Goal: Task Accomplishment & Management: Complete application form

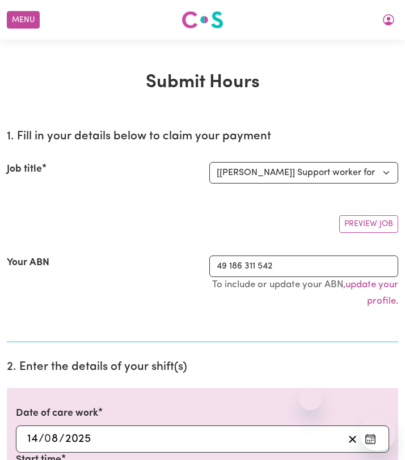
select select "11188"
select select "pm"
select select "50-Weekday"
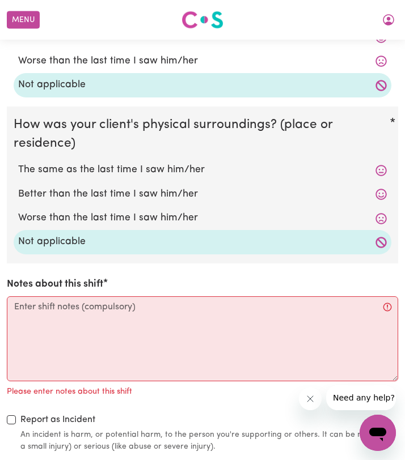
click at [177, 296] on div "Notes about this shift Please enter notes about this shift" at bounding box center [202, 338] width 391 height 122
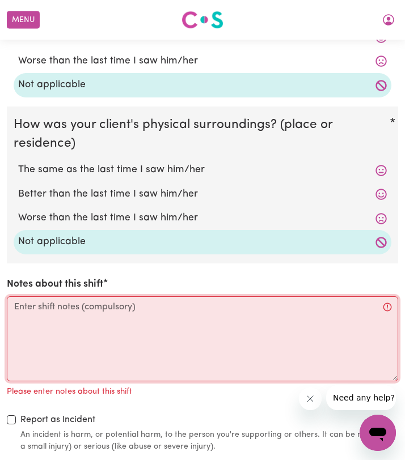
click at [124, 326] on textarea "Notes about this shift" at bounding box center [202, 338] width 391 height 85
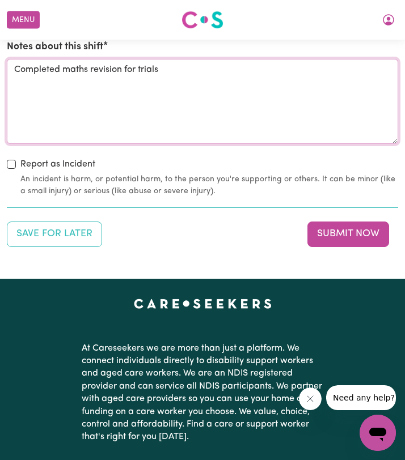
scroll to position [1600, 0]
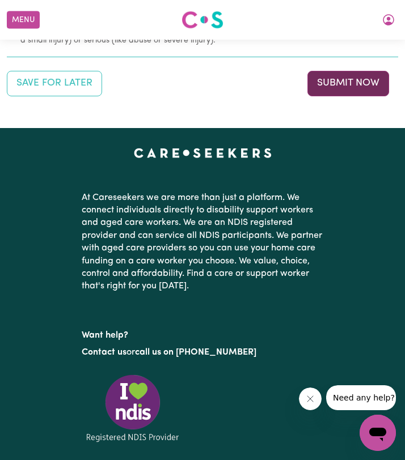
type textarea "Completed maths revision for trials"
click at [333, 78] on button "Submit Now" at bounding box center [348, 83] width 82 height 25
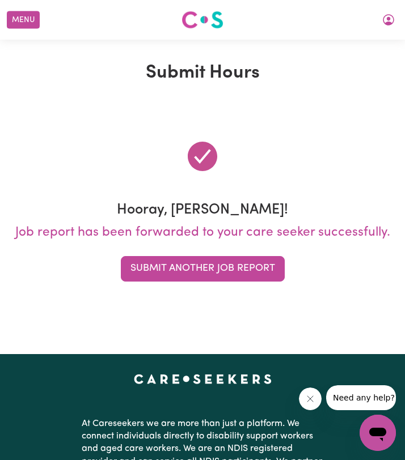
scroll to position [0, 0]
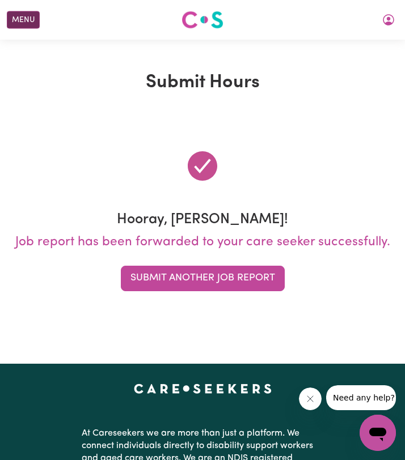
click at [16, 19] on button "Menu" at bounding box center [23, 20] width 33 height 18
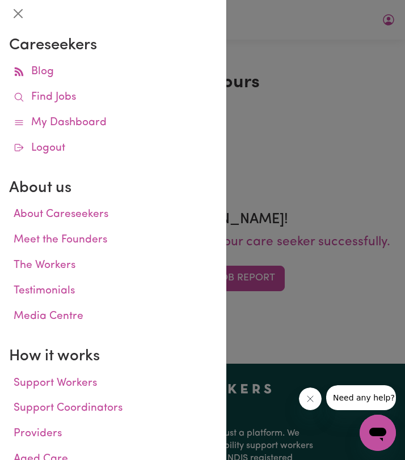
click at [326, 68] on div at bounding box center [202, 230] width 405 height 460
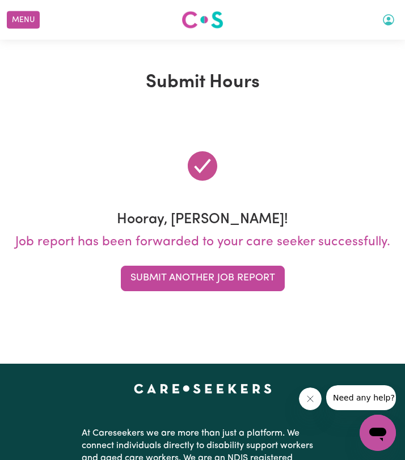
click at [387, 23] on icon "My Account" at bounding box center [388, 19] width 11 height 11
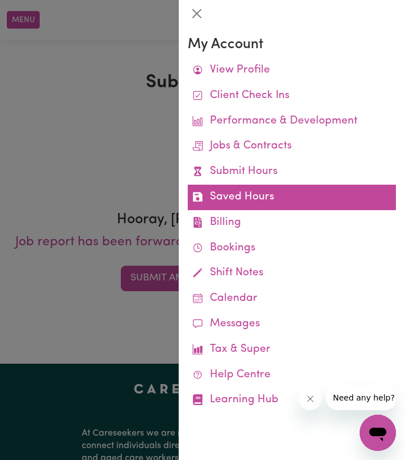
click at [271, 192] on link "Saved Hours" at bounding box center [292, 198] width 208 height 26
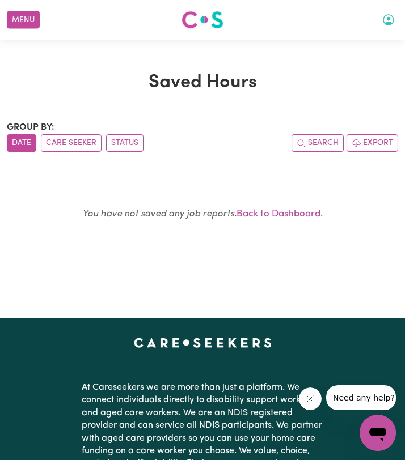
click at [389, 19] on button "My Account" at bounding box center [388, 19] width 24 height 19
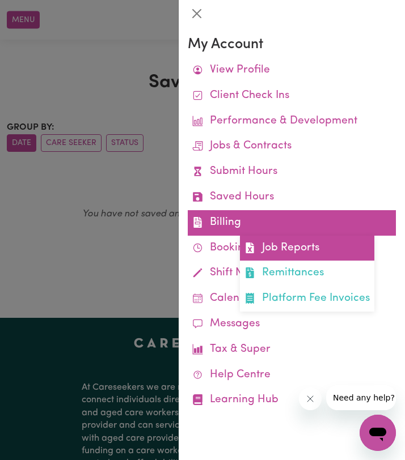
click at [306, 241] on link "Job Reports" at bounding box center [307, 249] width 134 height 26
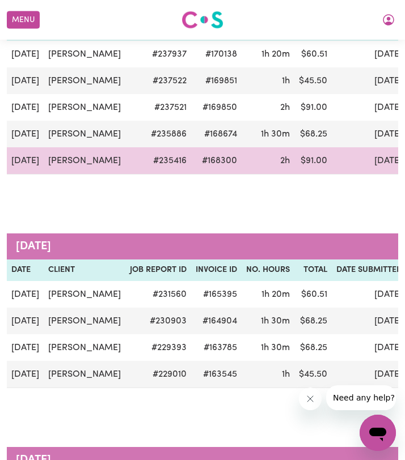
scroll to position [399, 0]
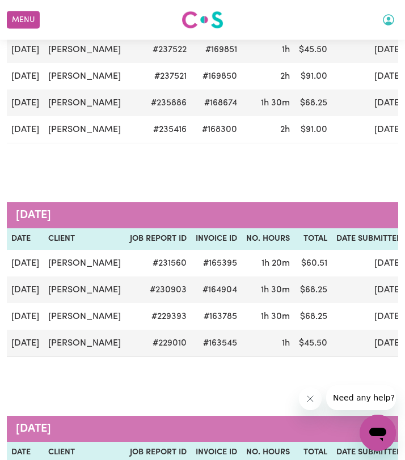
click at [388, 19] on icon "My Account" at bounding box center [388, 19] width 3 height 4
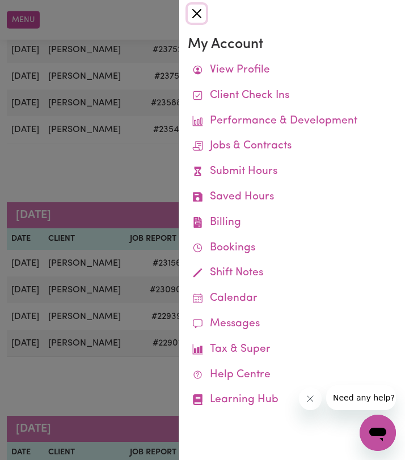
click at [198, 13] on button "Close" at bounding box center [197, 14] width 18 height 18
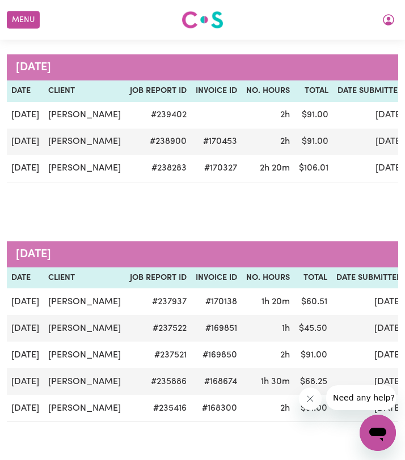
scroll to position [121, 0]
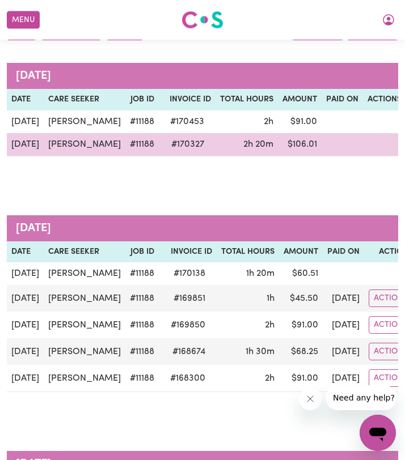
scroll to position [114, 0]
